Goal: Transaction & Acquisition: Subscribe to service/newsletter

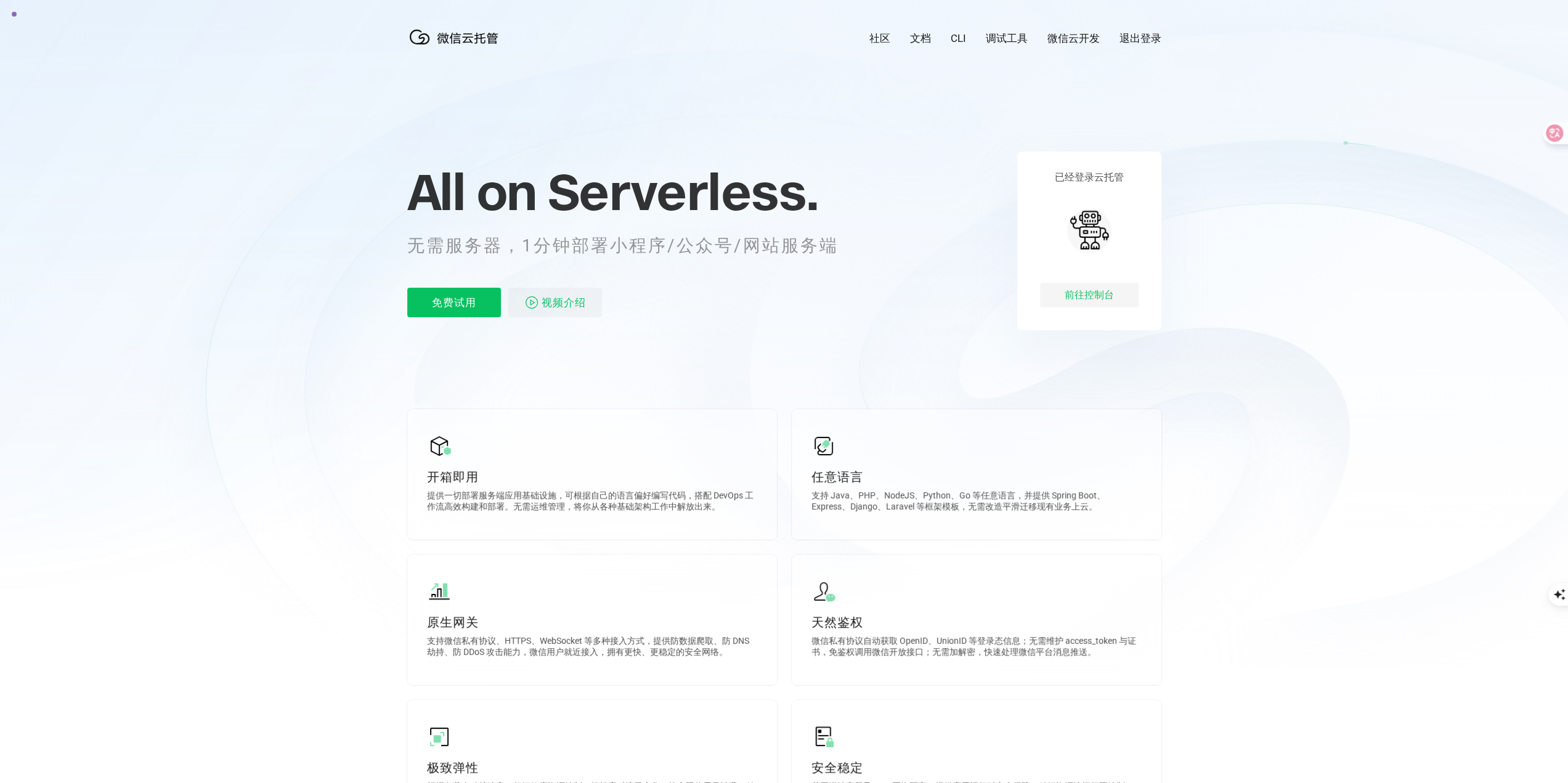
scroll to position [0, 2191]
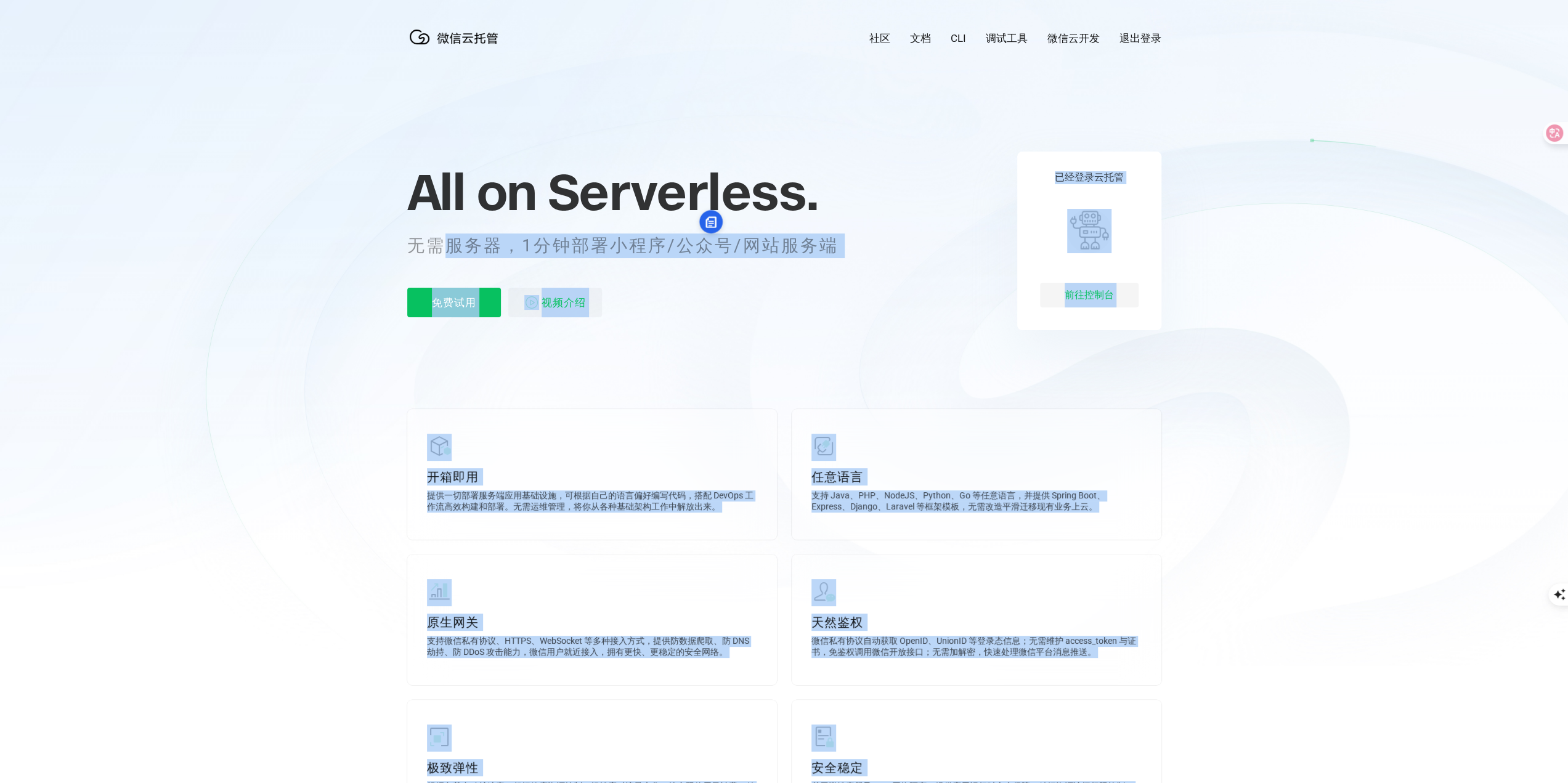
drag, startPoint x: 538, startPoint y: 236, endPoint x: 705, endPoint y: 230, distance: 167.1
click at [705, 230] on div "All on Serverless. 无需服务器，1分钟部署小程序/公众号/网站服务端 免费试用 视频介绍" at bounding box center [635, 240] width 456 height 178
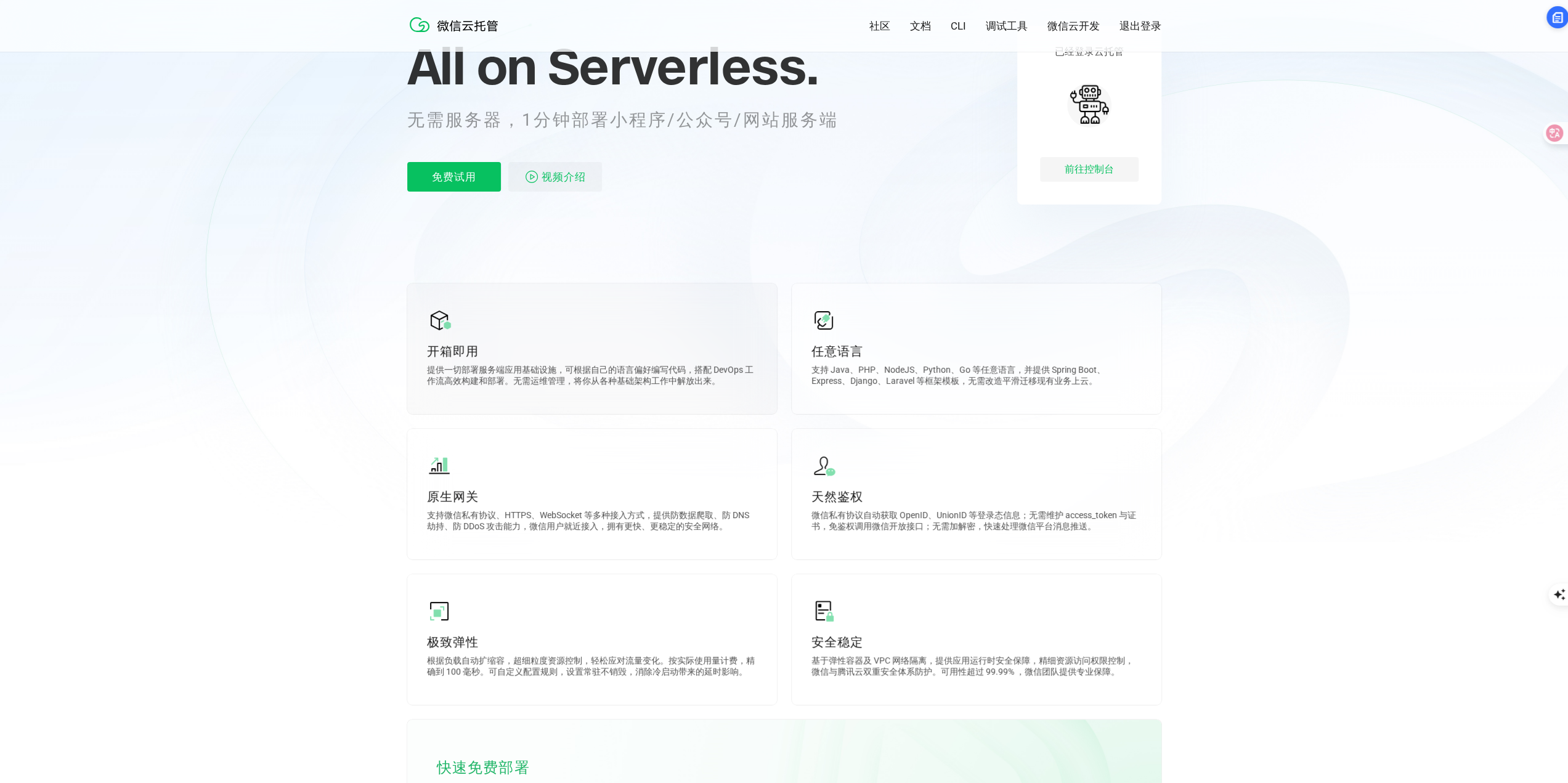
scroll to position [0, 0]
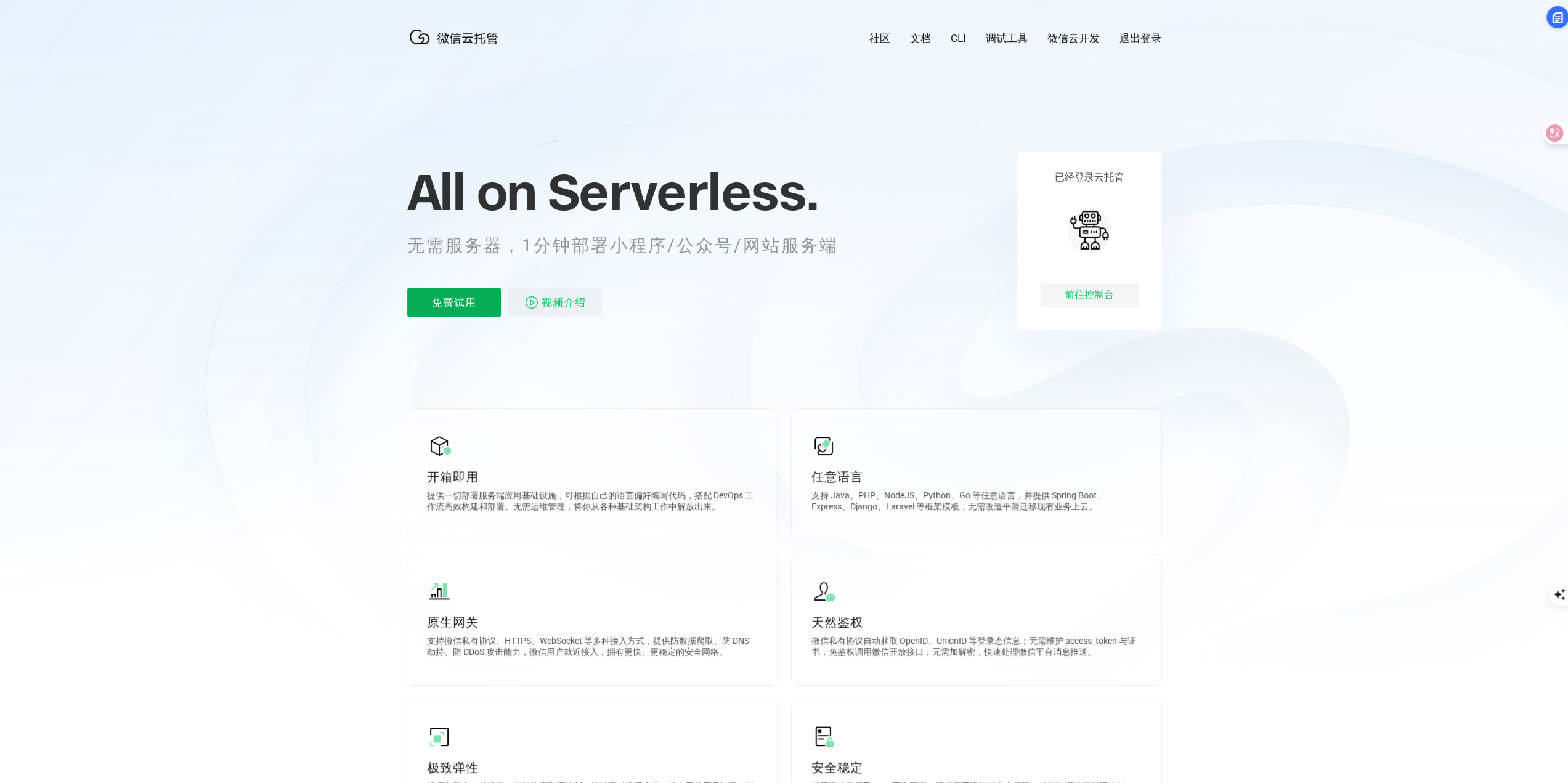
click at [451, 300] on p "免费试用" at bounding box center [454, 302] width 94 height 29
drag, startPoint x: 451, startPoint y: 247, endPoint x: 819, endPoint y: 250, distance: 368.0
click at [819, 250] on p "无需服务器，1分钟部署小程序/公众号/网站服务端" at bounding box center [631, 246] width 449 height 25
click at [753, 329] on div "All on Serverless. 无需服务器，1分钟部署小程序/公众号/网站服务端 免费试用 视频介绍" at bounding box center [635, 240] width 456 height 178
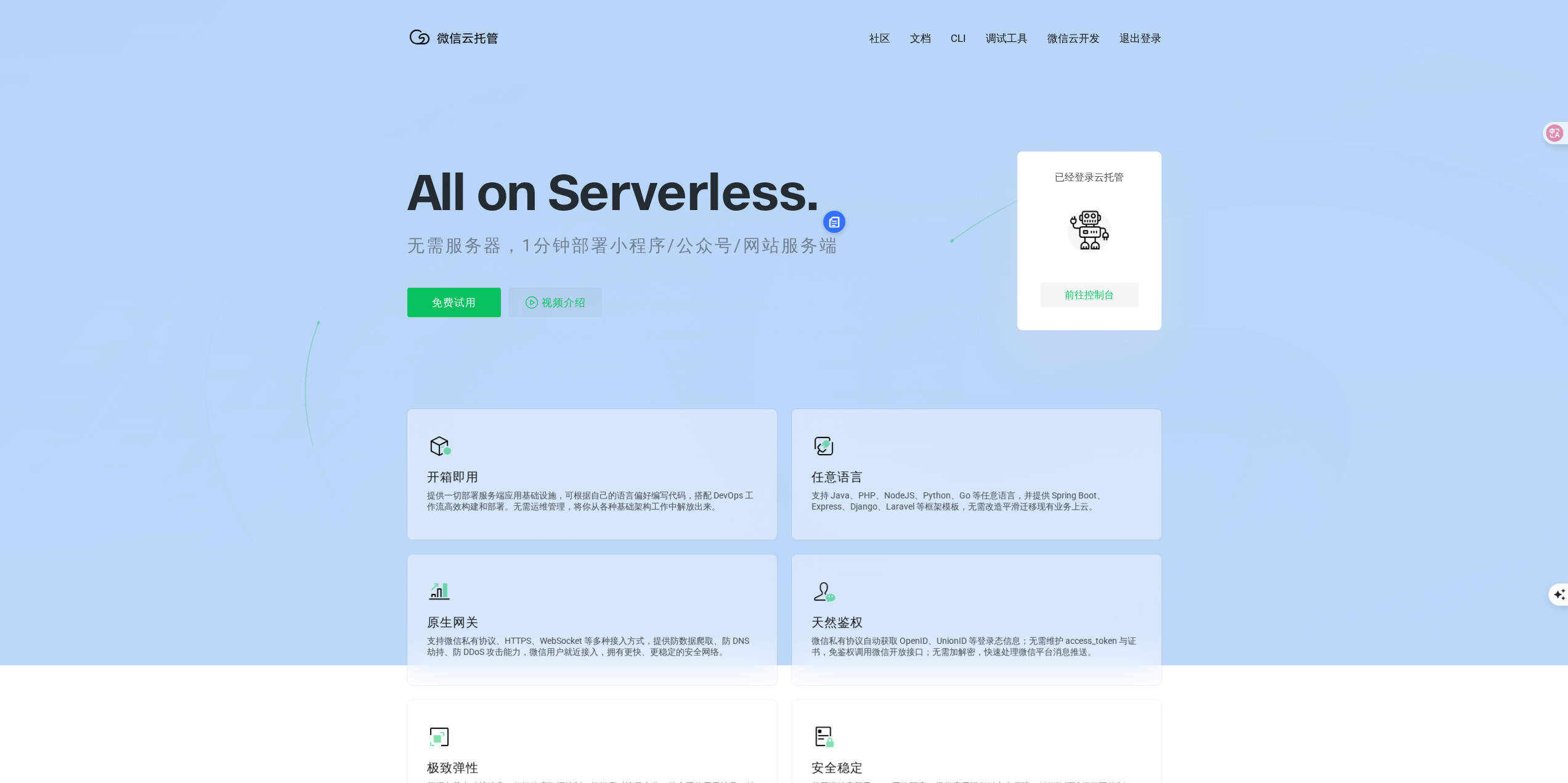
drag, startPoint x: 477, startPoint y: 37, endPoint x: 451, endPoint y: 37, distance: 26.0
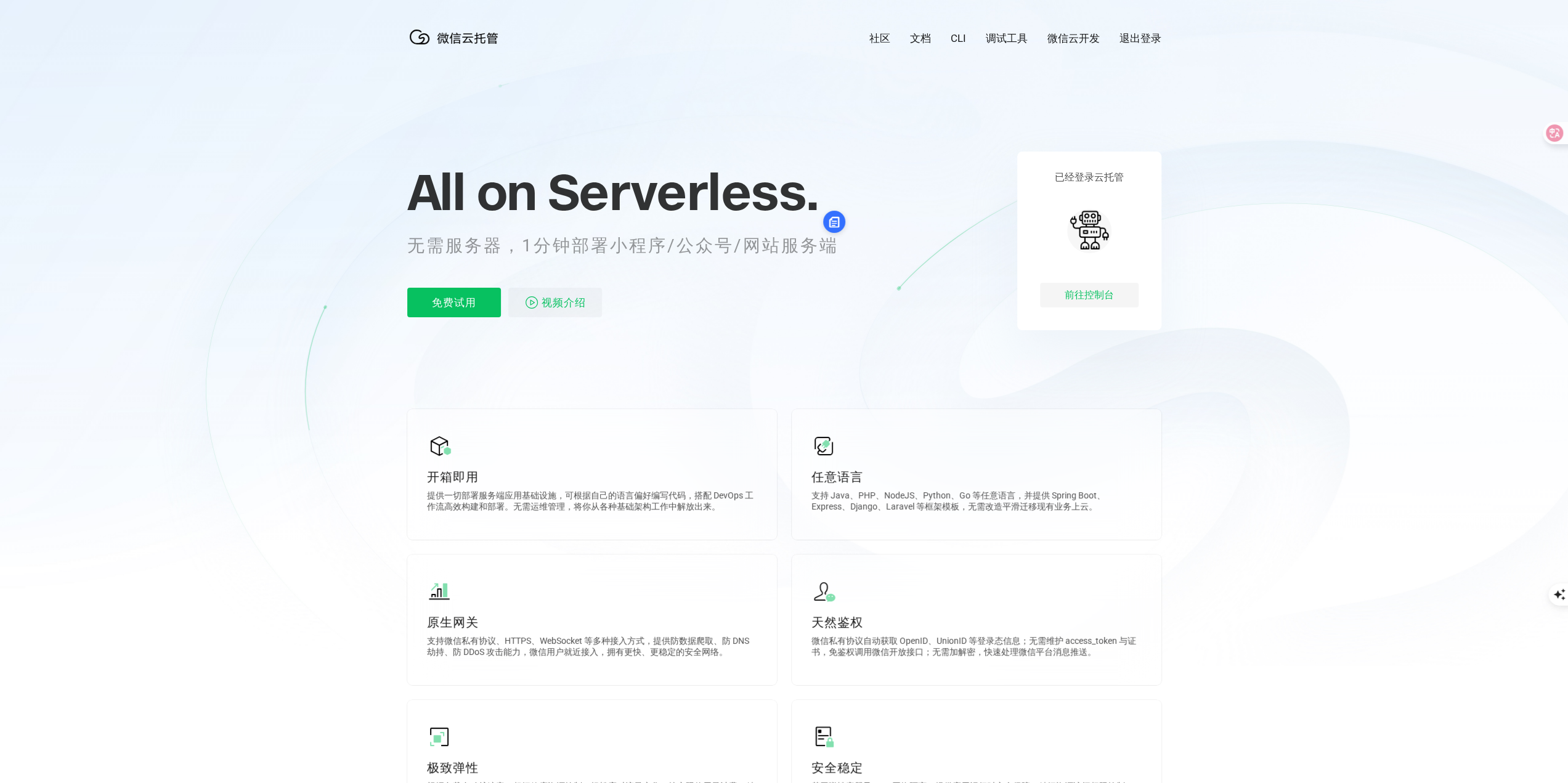
click at [627, 115] on icon at bounding box center [784, 332] width 1183 height 665
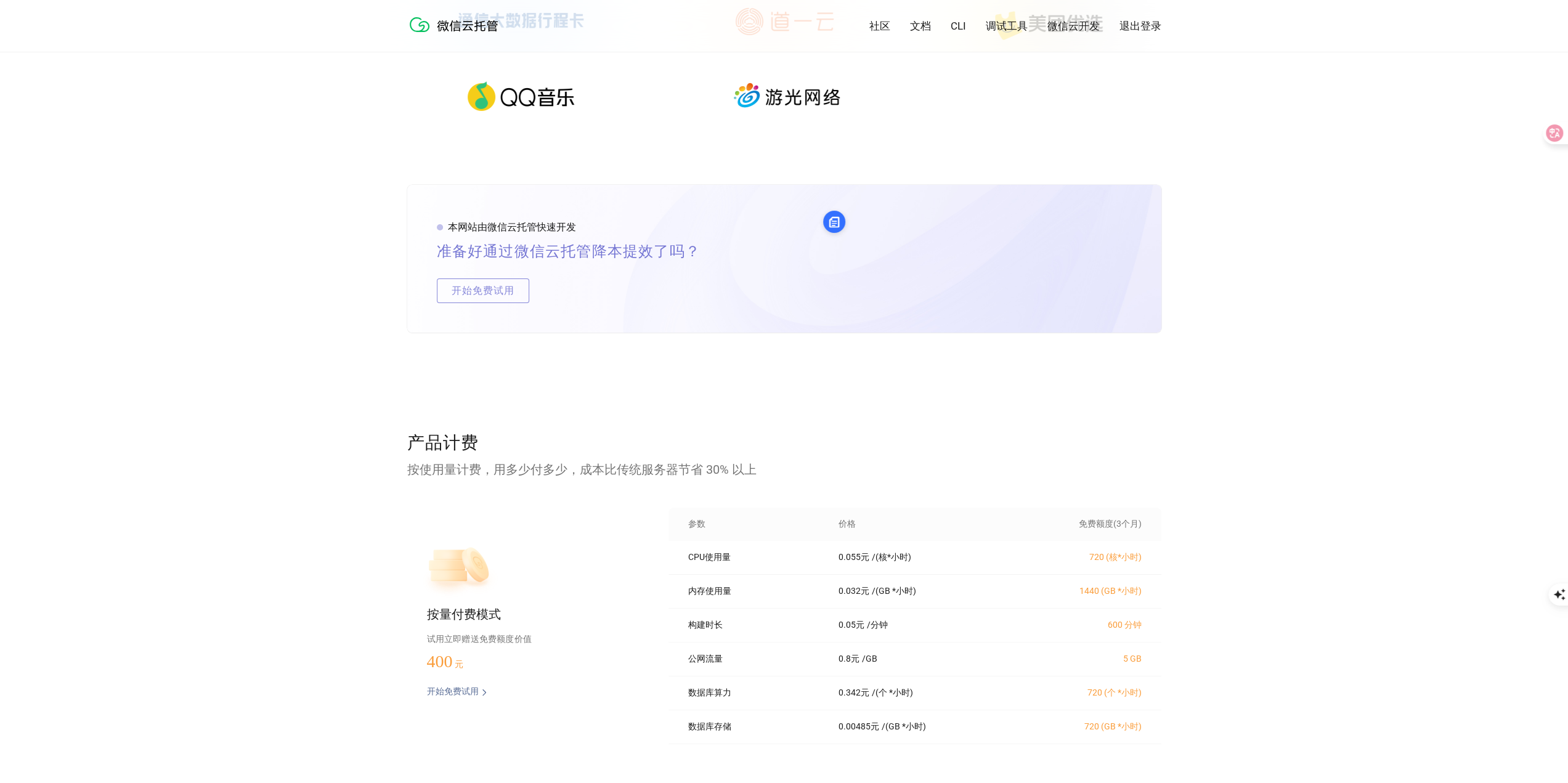
scroll to position [2402, 0]
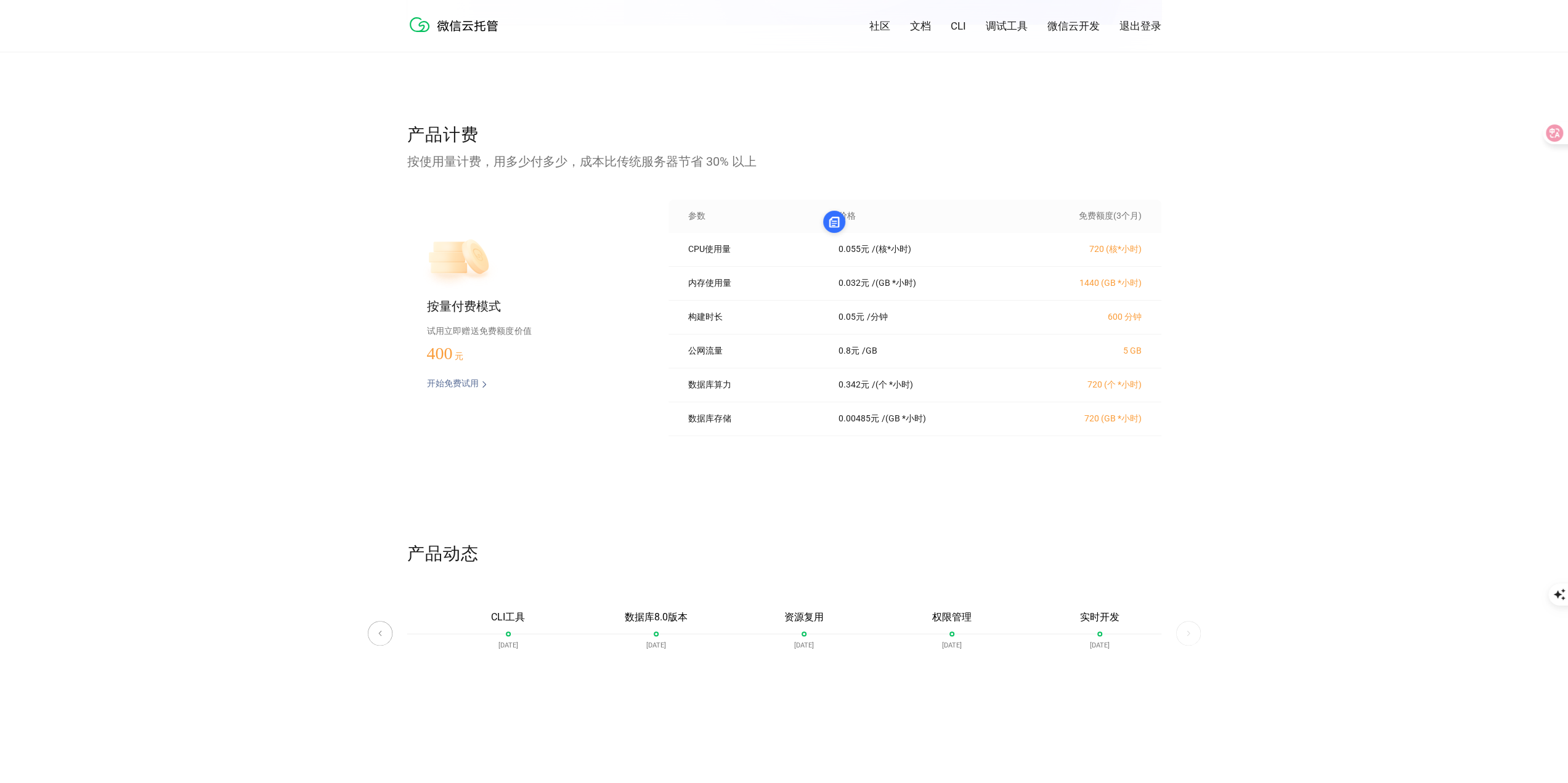
click at [868, 252] on p "0.055 元" at bounding box center [854, 249] width 31 height 11
click at [903, 186] on div "产品计费 按使用量计费，用多少付多少，成本比传统服务器节省 30% 以上 按量付费模式 试用立即赠送免费额度价值 400 元 开始免费试用 预估费用 参数 价…" at bounding box center [784, 332] width 754 height 419
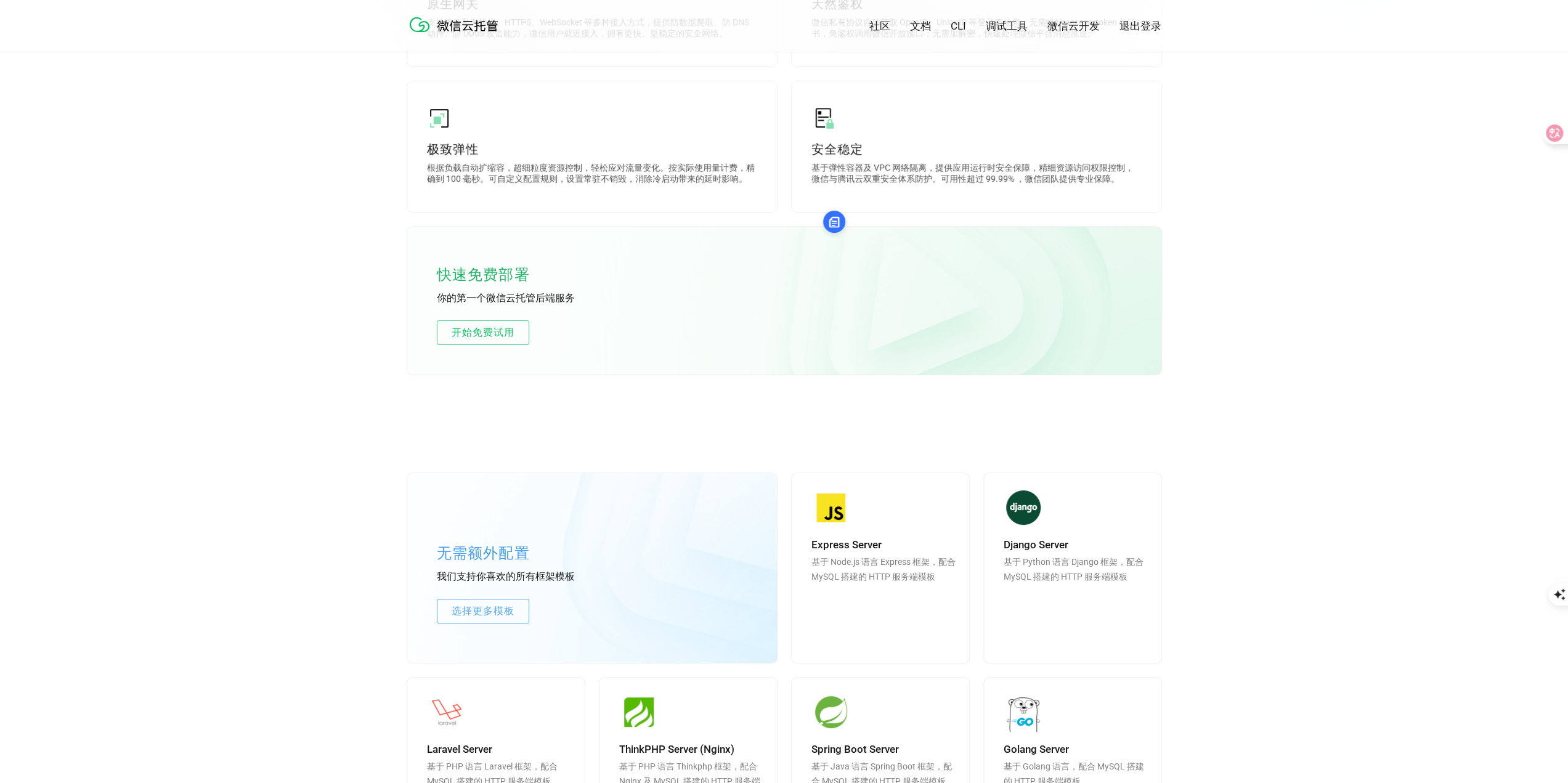
scroll to position [308, 0]
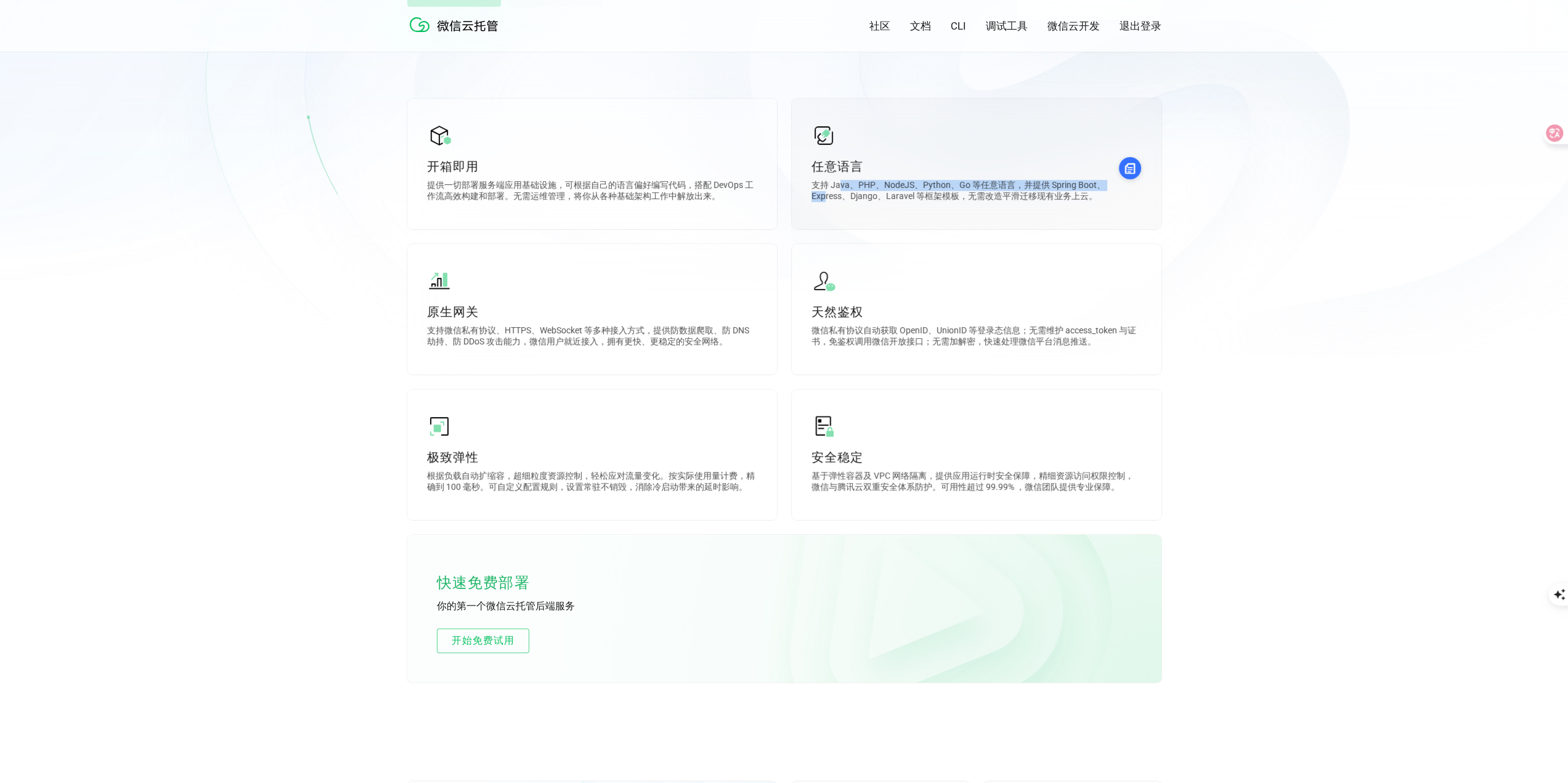
drag, startPoint x: 853, startPoint y: 190, endPoint x: 1111, endPoint y: 190, distance: 258.0
click at [1111, 190] on p "支持 Java、PHP、NodeJS、Python、Go 等任意语言，并提供 Spring Boot、Express、Django、Laravel 等框架模板…" at bounding box center [976, 192] width 330 height 25
click at [899, 200] on p "支持 Java、PHP、NodeJS、Python、Go 等任意语言，并提供 Spring Boot、Express、Django、Laravel 等框架模板…" at bounding box center [976, 192] width 330 height 25
drag, startPoint x: 837, startPoint y: 201, endPoint x: 982, endPoint y: 203, distance: 145.0
click at [982, 203] on p "支持 Java、PHP、NodeJS、Python、Go 等任意语言，并提供 Spring Boot、Express、Django、Laravel 等框架模板…" at bounding box center [976, 192] width 330 height 25
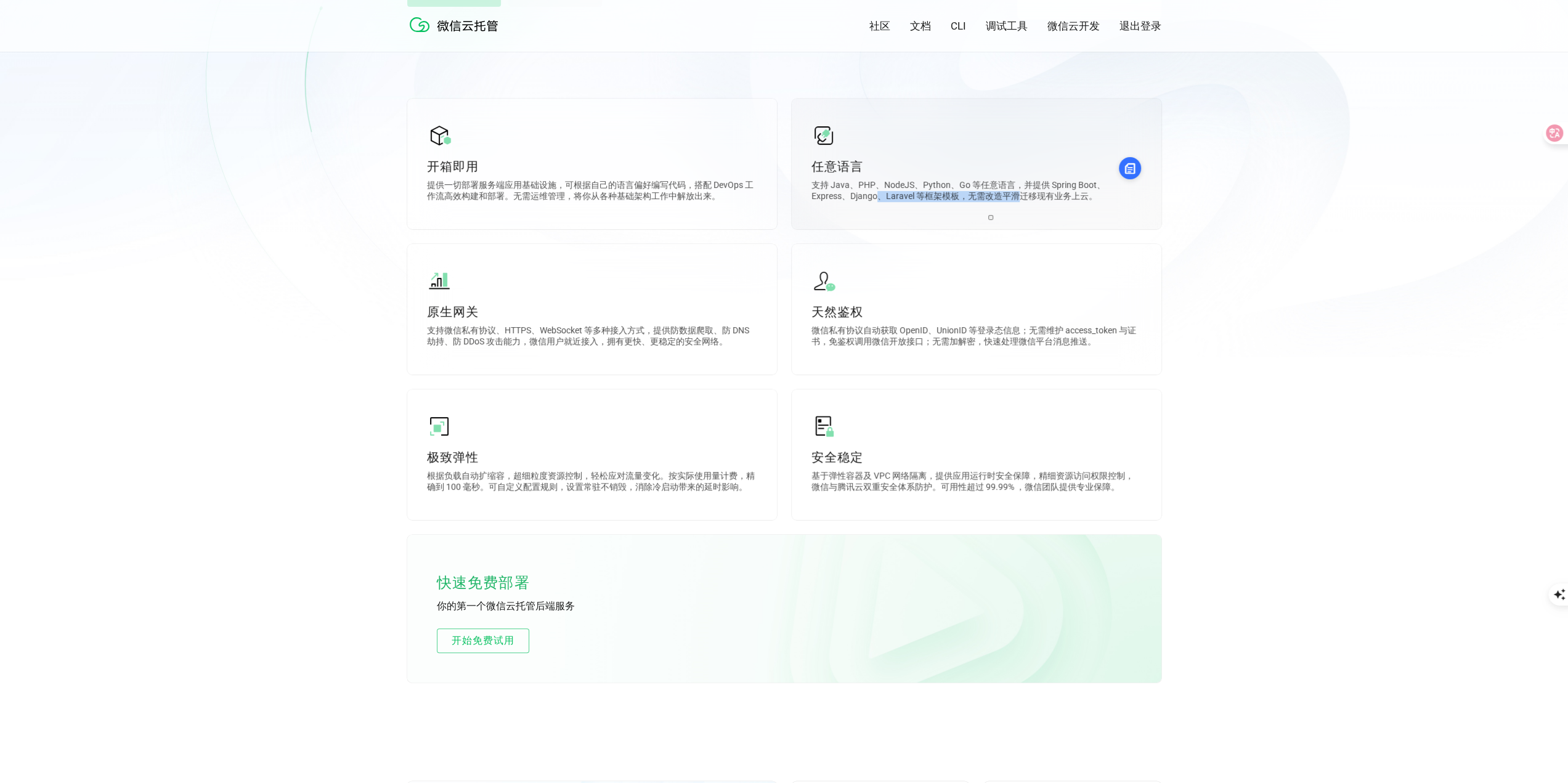
click at [982, 203] on p "支持 Java、PHP、NodeJS、Python、Go 等任意语言，并提供 Spring Boot、Express、Django、Laravel 等框架模板…" at bounding box center [976, 192] width 330 height 25
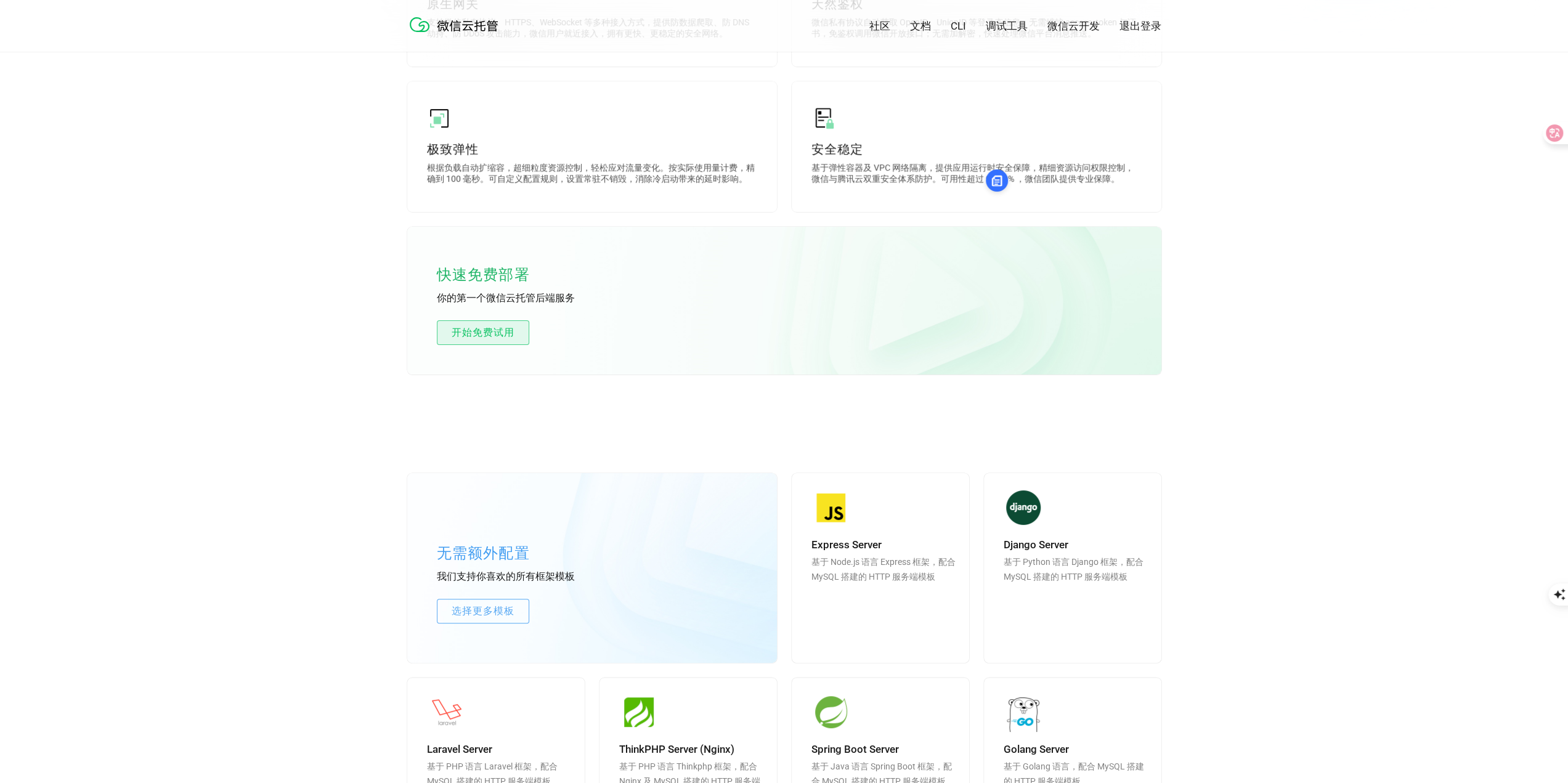
click at [498, 336] on span "开始免费试用" at bounding box center [483, 332] width 91 height 15
